Goal: Task Accomplishment & Management: Manage account settings

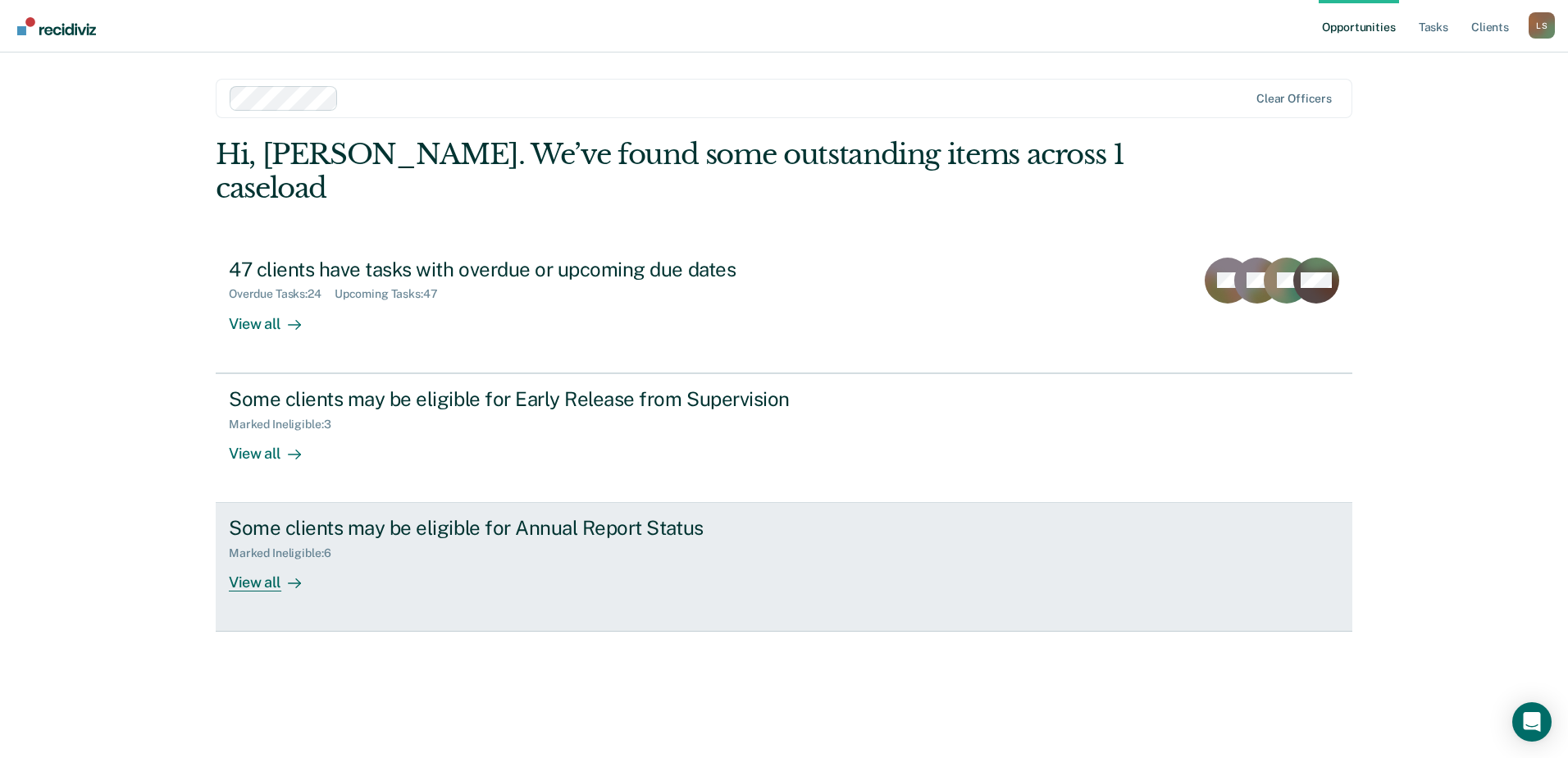
click at [496, 516] on div "Some clients may be eligible for Annual Report Status" at bounding box center [517, 527] width 576 height 24
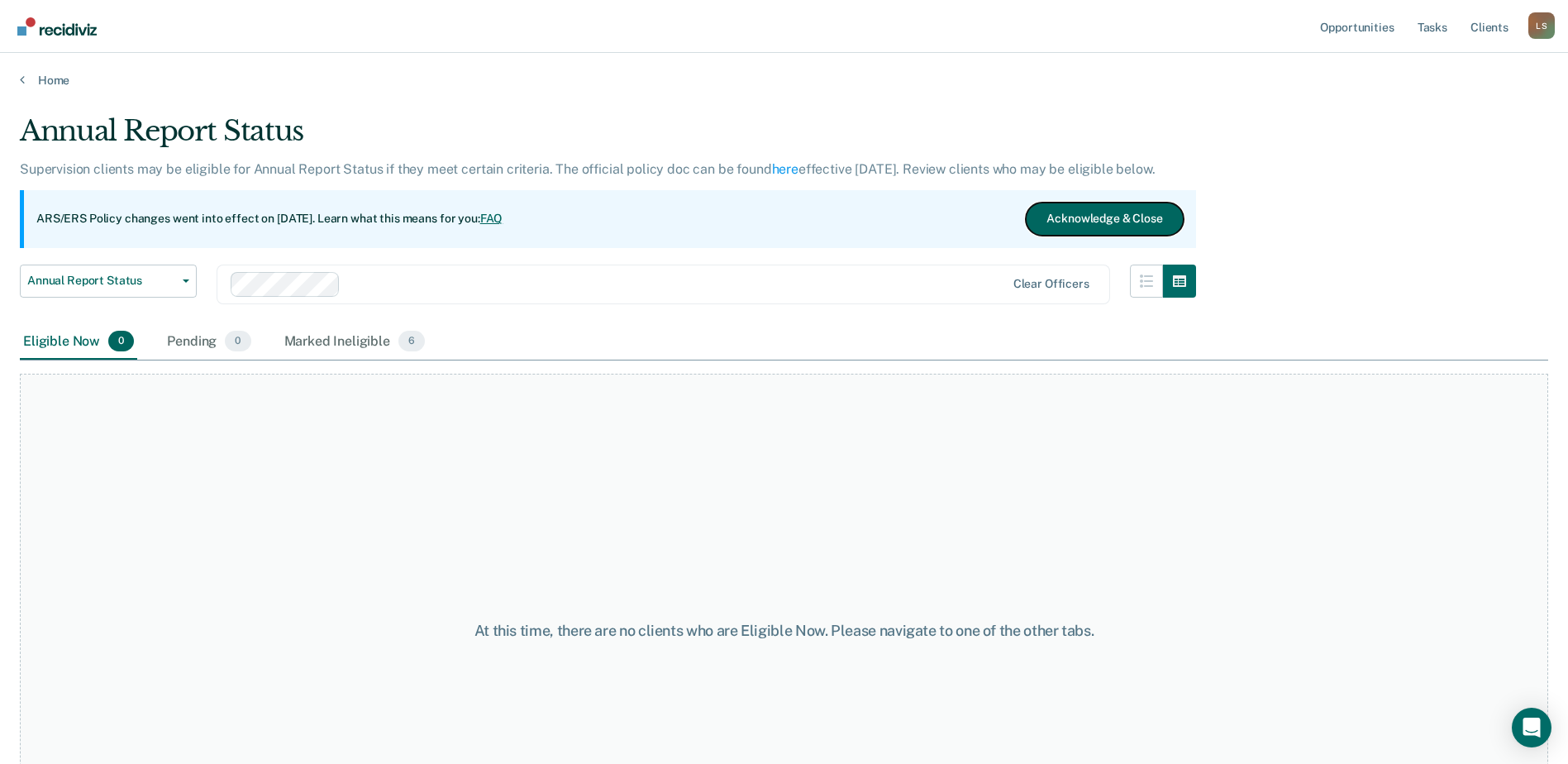
click at [1085, 214] on button "Acknowledge & Close" at bounding box center [1104, 219] width 157 height 33
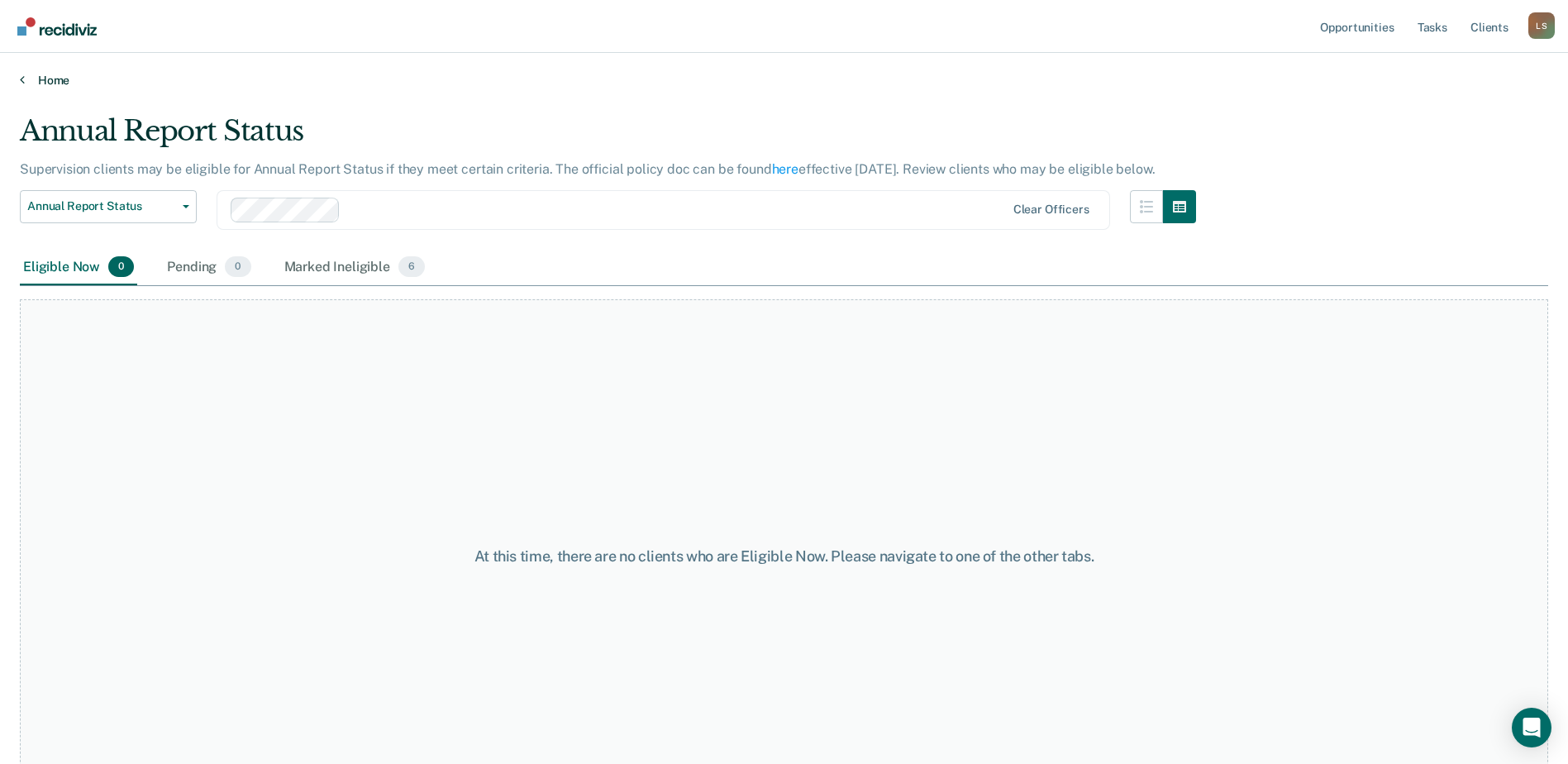
click at [47, 75] on link "Home" at bounding box center [784, 80] width 1528 height 15
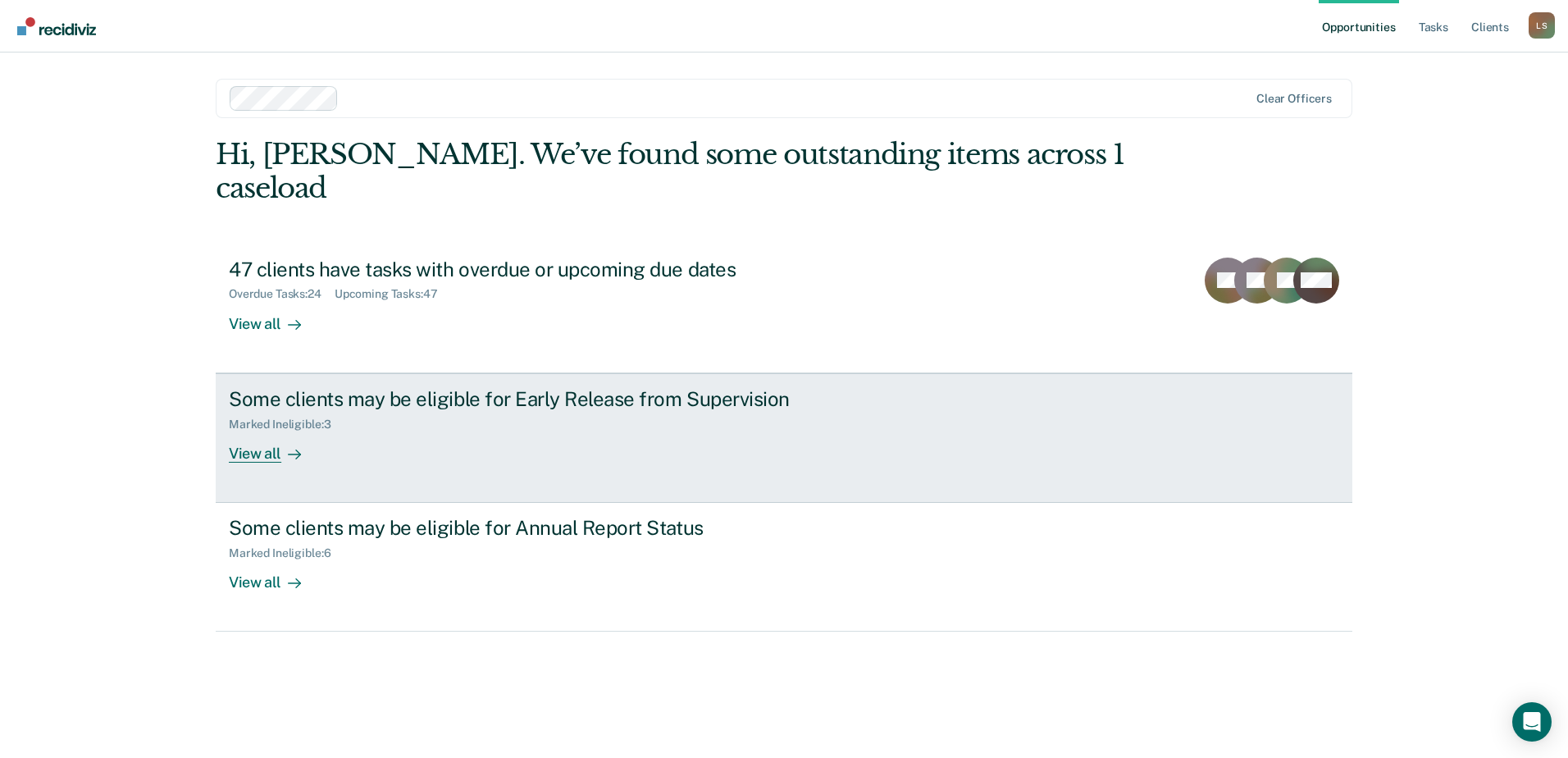
click at [476, 387] on div "Some clients may be eligible for Early Release from Supervision" at bounding box center [517, 399] width 576 height 24
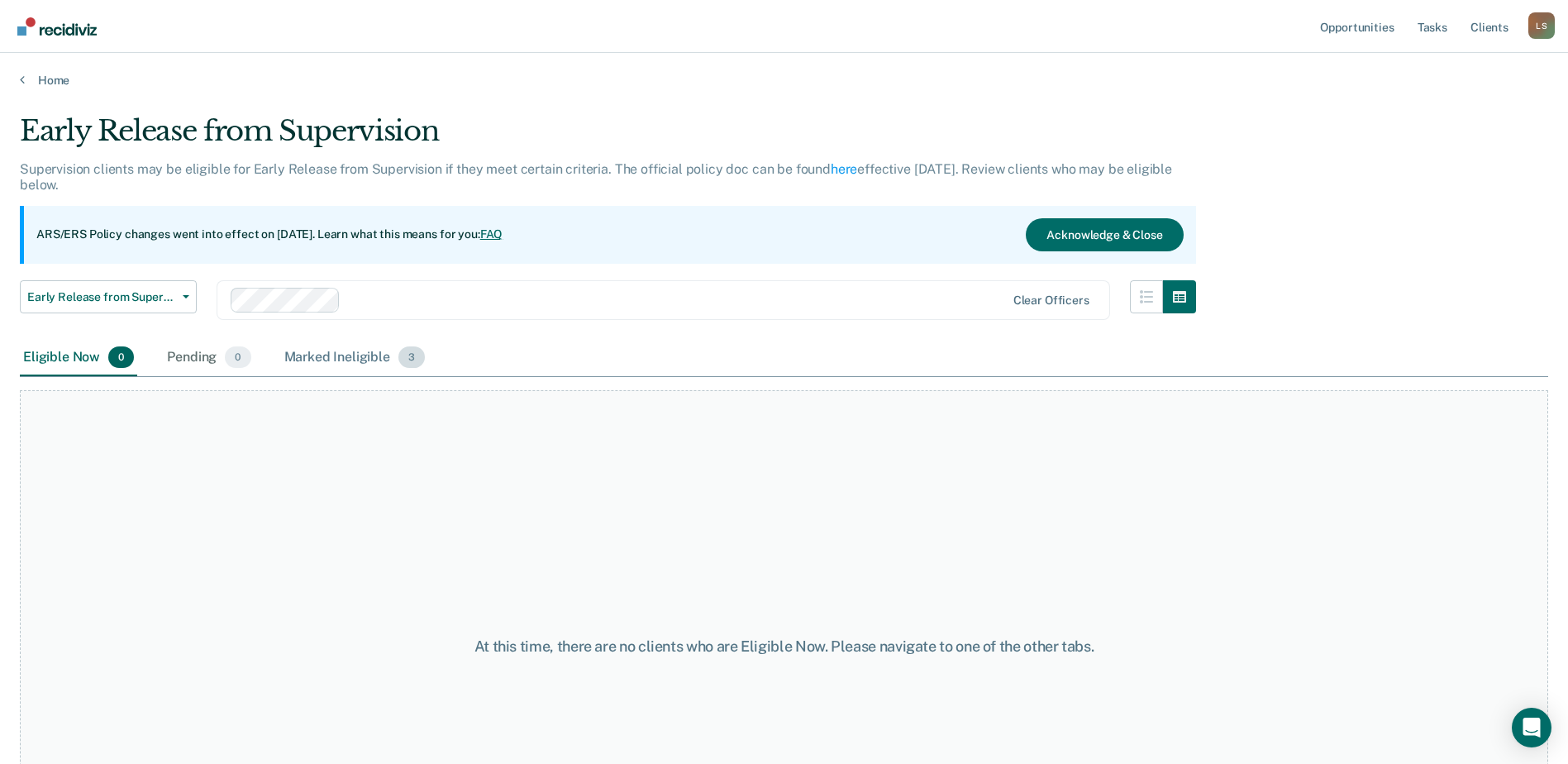
click at [314, 359] on div "Marked Ineligible 3" at bounding box center [355, 358] width 148 height 36
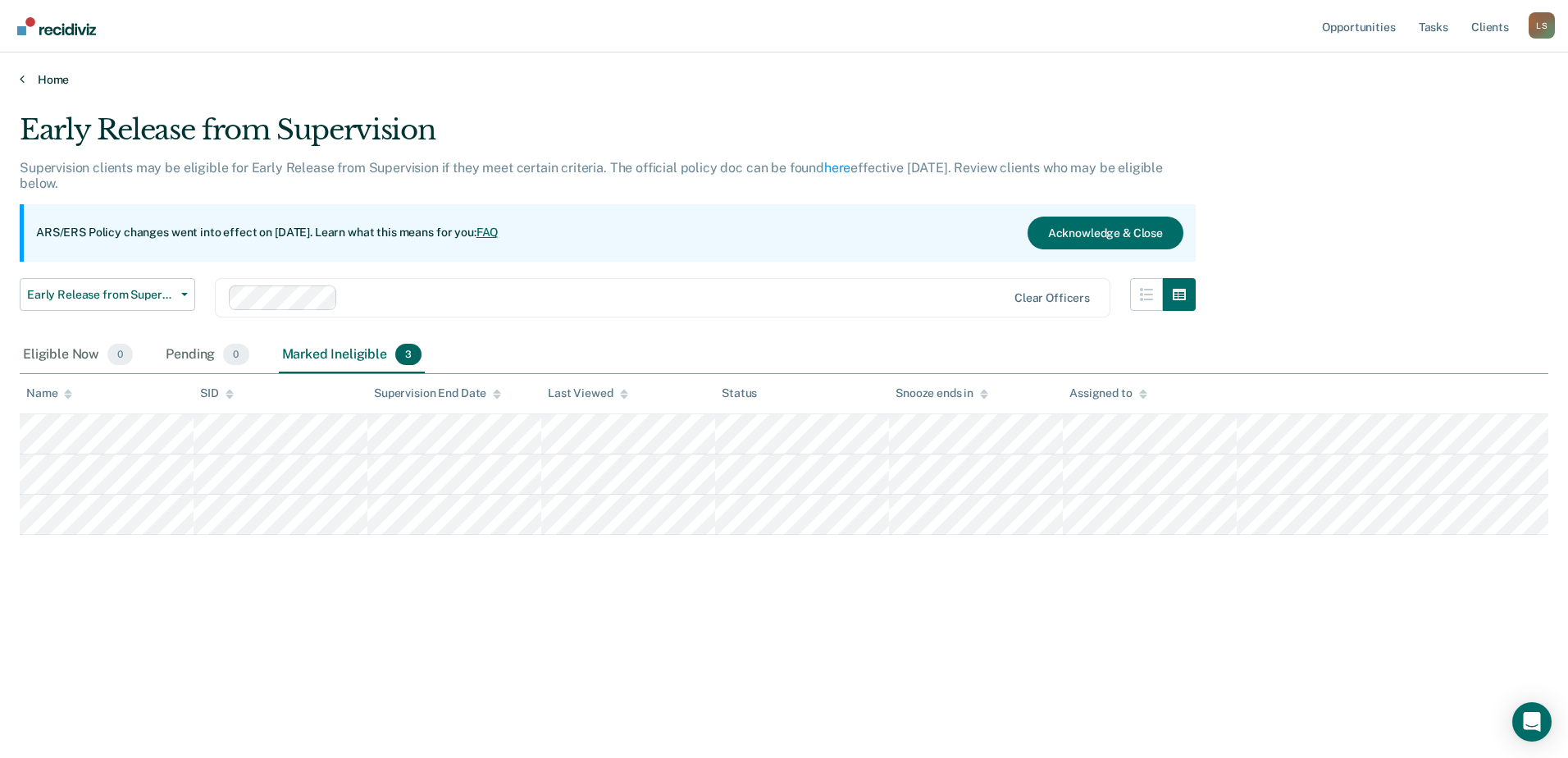
click at [38, 82] on link "Home" at bounding box center [784, 80] width 1529 height 15
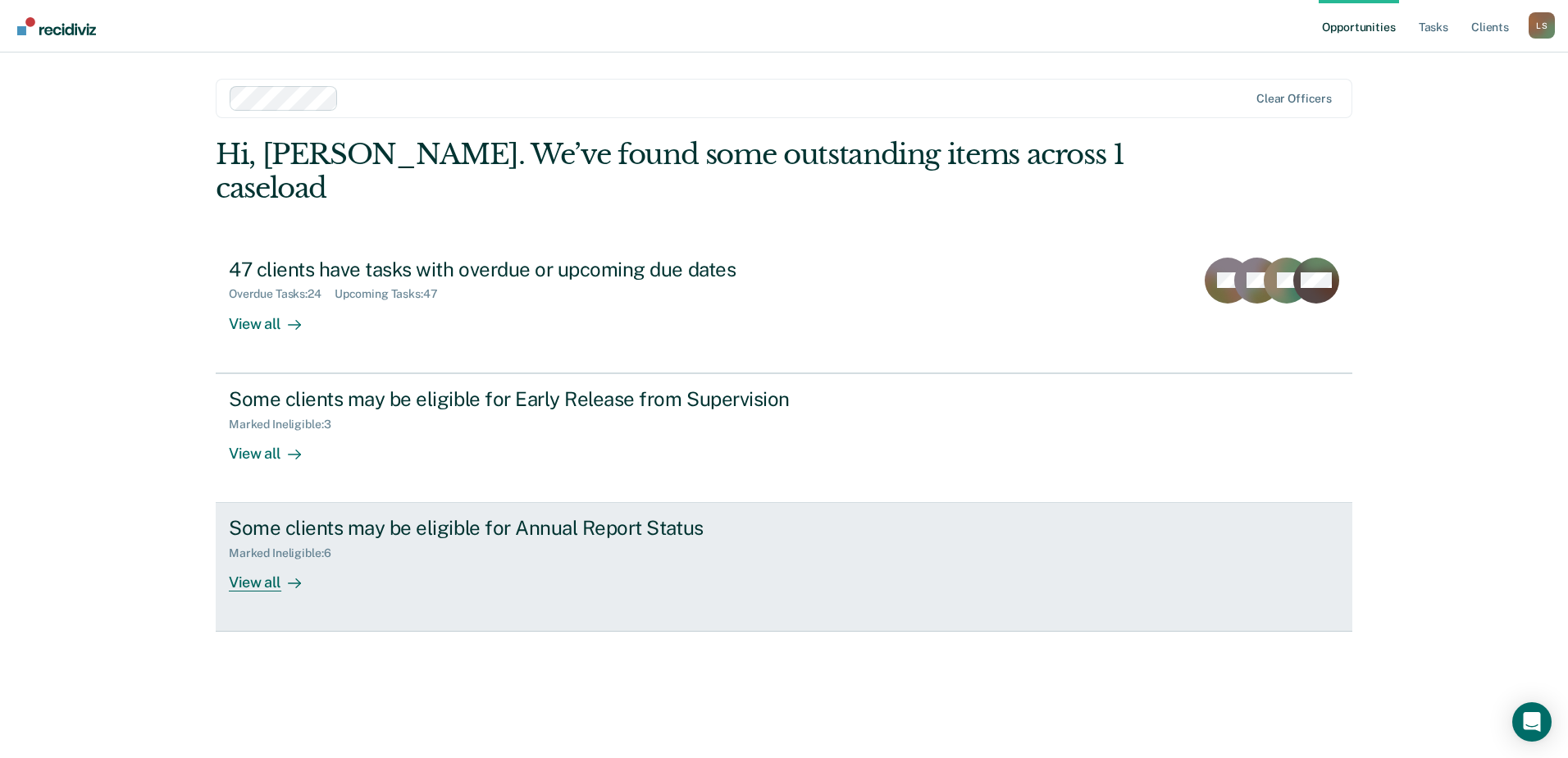
click at [394, 539] on div "Marked Ineligible : 6" at bounding box center [517, 549] width 576 height 20
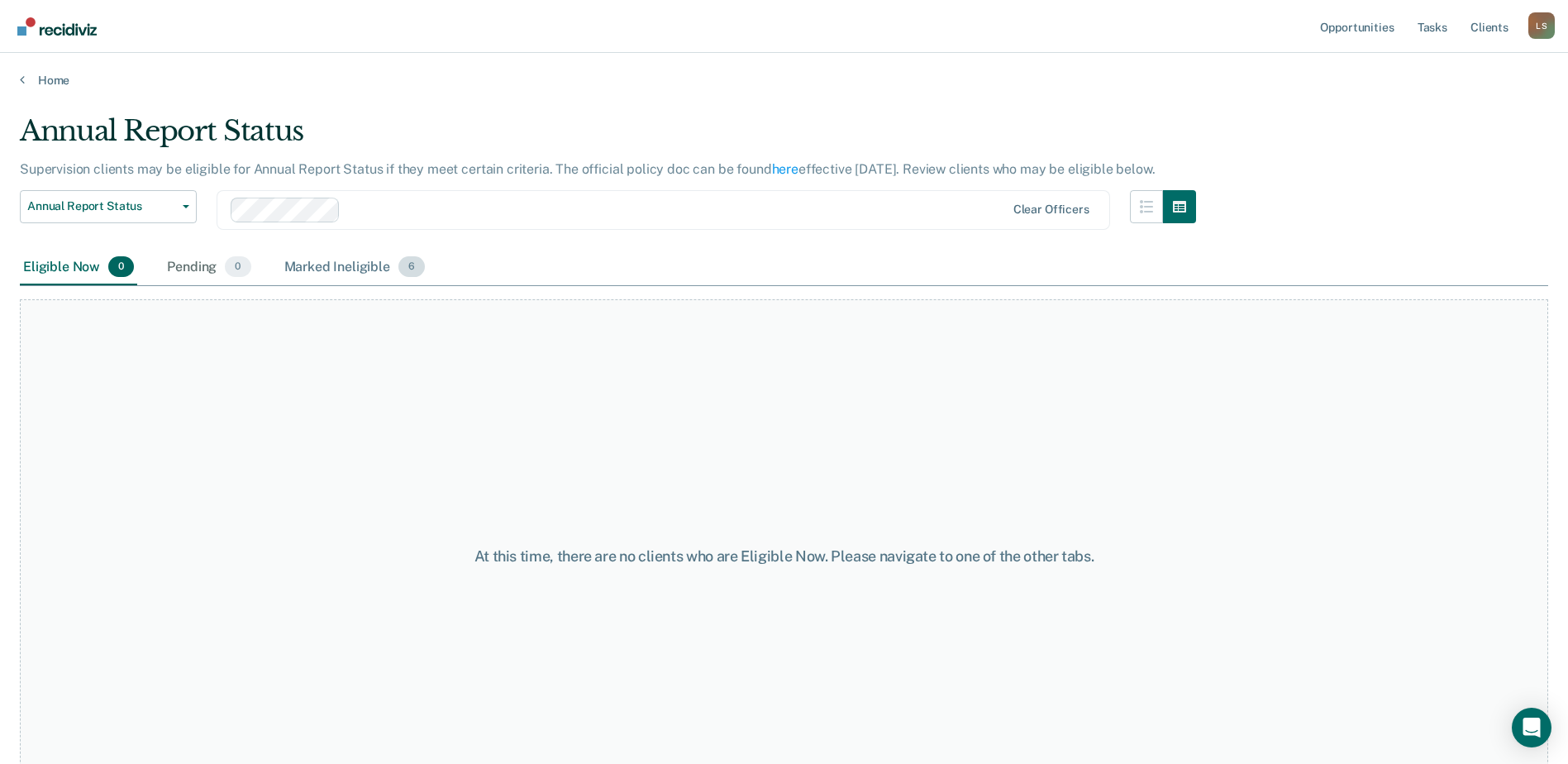
click at [354, 259] on div "Marked Ineligible 6" at bounding box center [355, 267] width 148 height 36
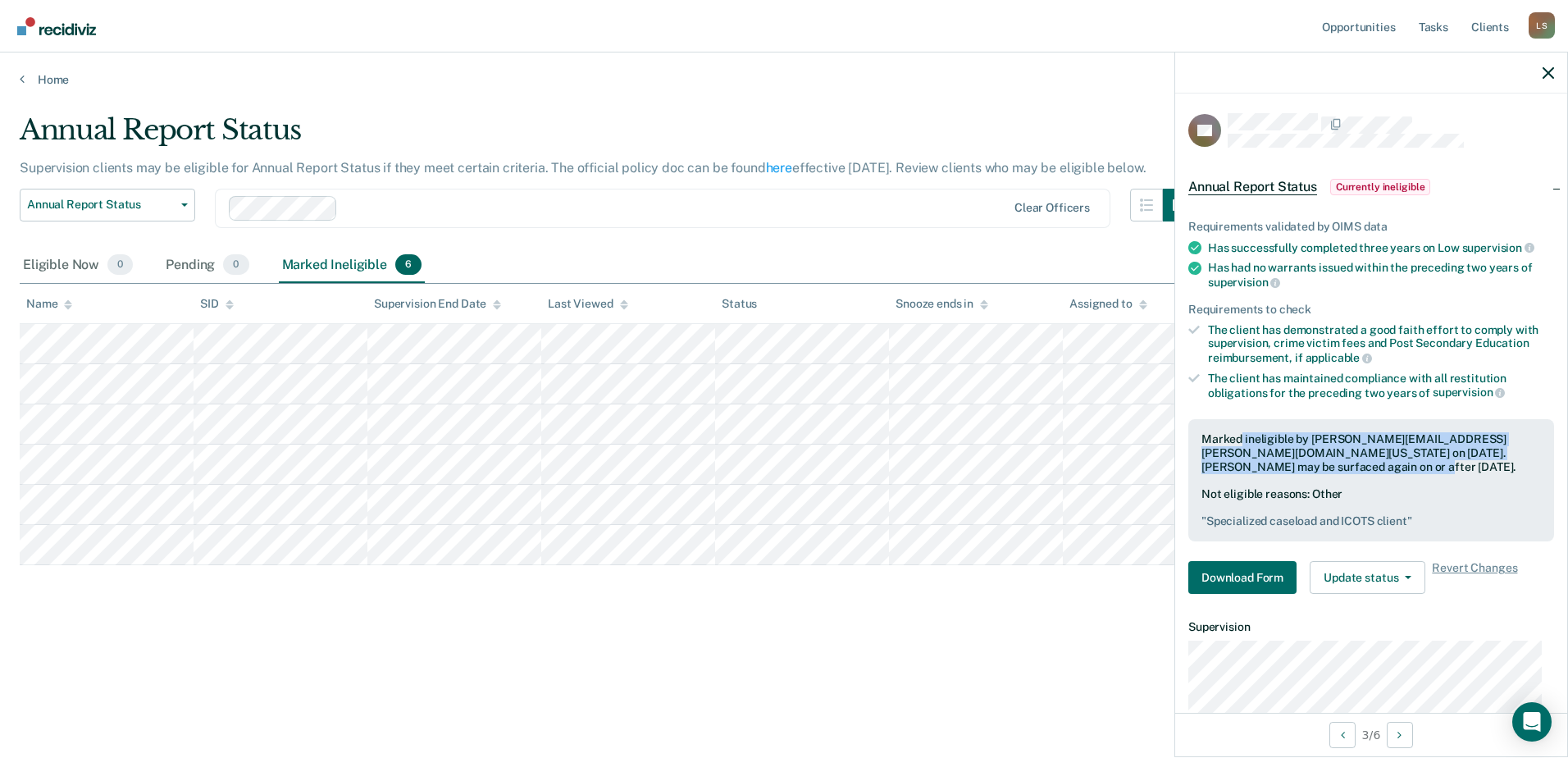
drag, startPoint x: 1238, startPoint y: 438, endPoint x: 1406, endPoint y: 463, distance: 169.8
click at [1406, 463] on div "Marked ineligible by [PERSON_NAME][EMAIL_ADDRESS][PERSON_NAME][DOMAIN_NAME][US_…" at bounding box center [1370, 452] width 339 height 41
drag, startPoint x: 1303, startPoint y: 456, endPoint x: 1384, endPoint y: 465, distance: 81.5
click at [1384, 465] on div "Marked ineligible by [PERSON_NAME][EMAIL_ADDRESS][PERSON_NAME][DOMAIN_NAME][US_…" at bounding box center [1370, 452] width 339 height 41
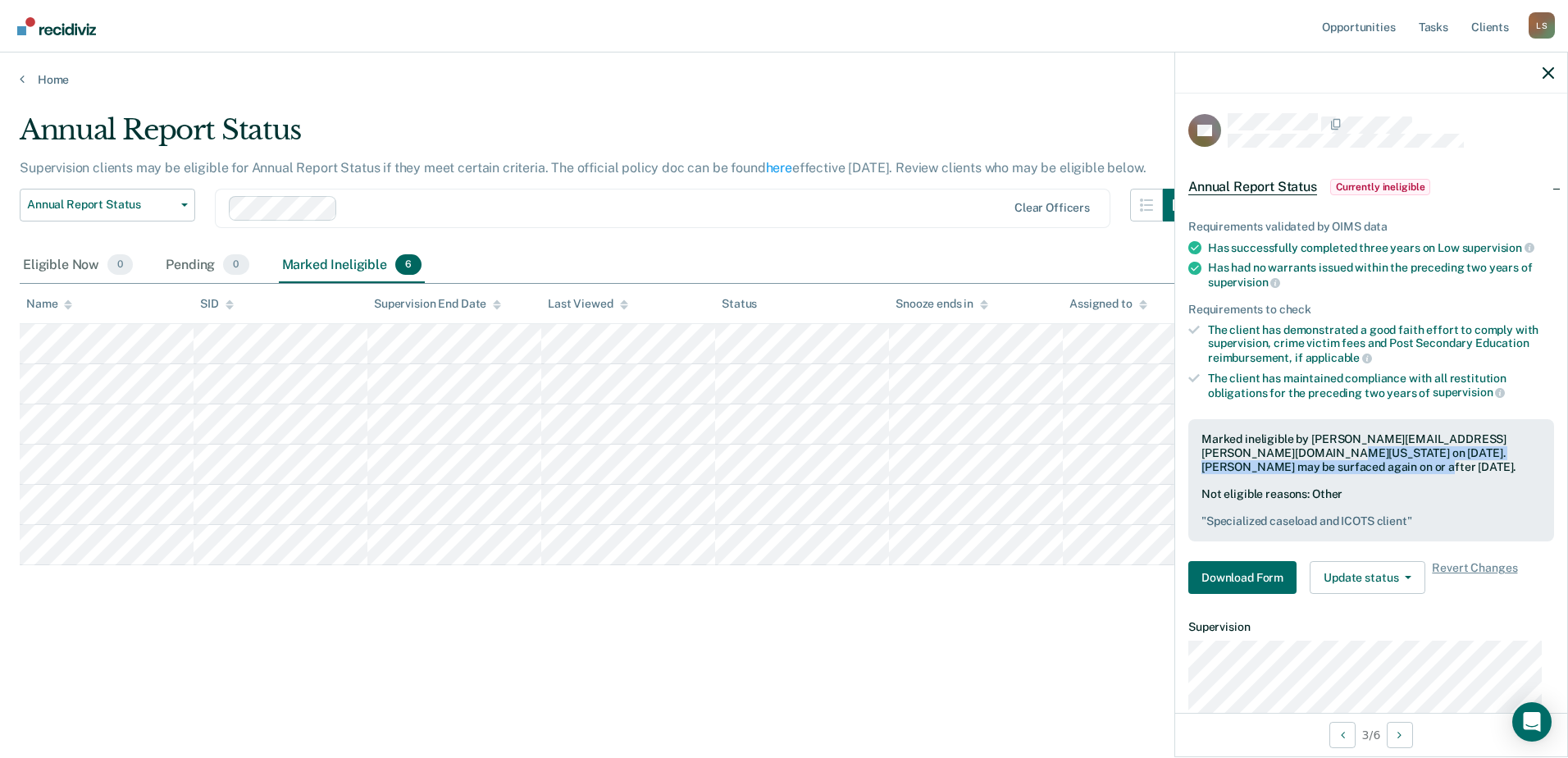
click at [1384, 465] on div "Marked ineligible by [PERSON_NAME][EMAIL_ADDRESS][PERSON_NAME][DOMAIN_NAME][US_…" at bounding box center [1370, 452] width 339 height 41
click at [914, 644] on div "Annual Report Status Supervision clients may be eligible for Annual Report Stat…" at bounding box center [784, 400] width 1529 height 574
click at [31, 80] on link "Home" at bounding box center [784, 80] width 1529 height 15
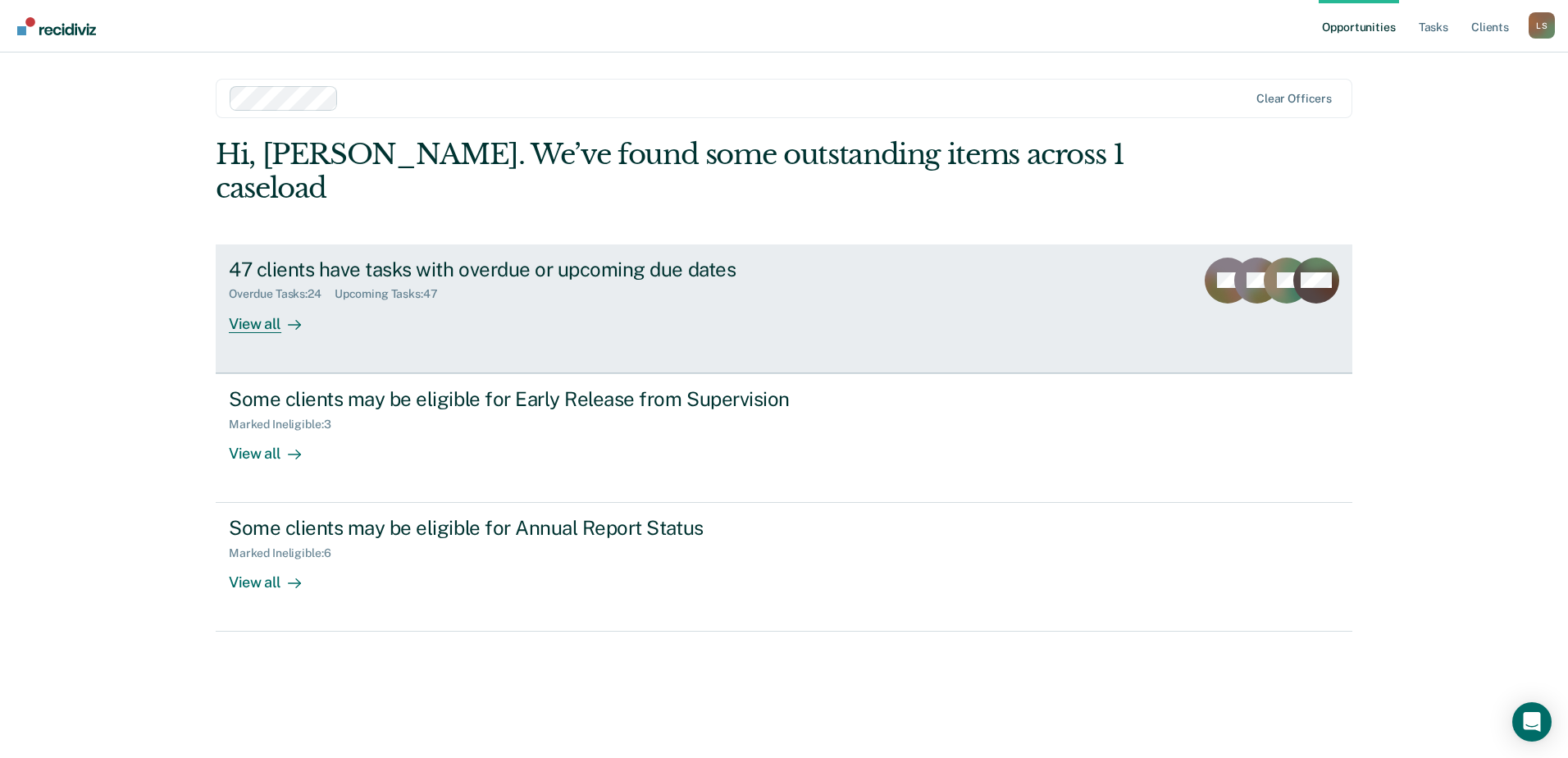
click at [385, 258] on div "47 clients have tasks with overdue or upcoming due dates" at bounding box center [517, 269] width 576 height 24
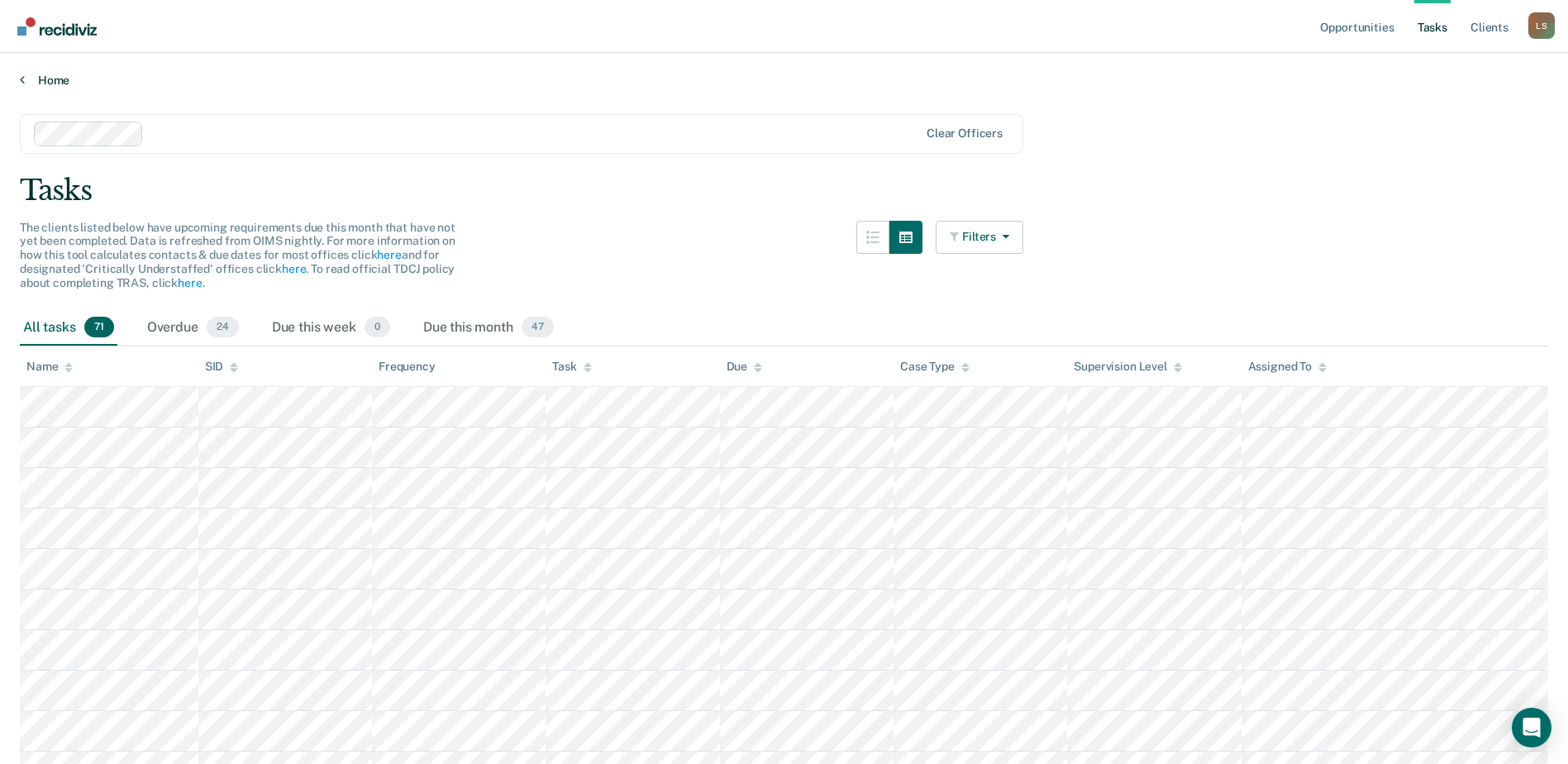
click at [45, 75] on link "Home" at bounding box center [784, 80] width 1528 height 15
